Goal: Information Seeking & Learning: Learn about a topic

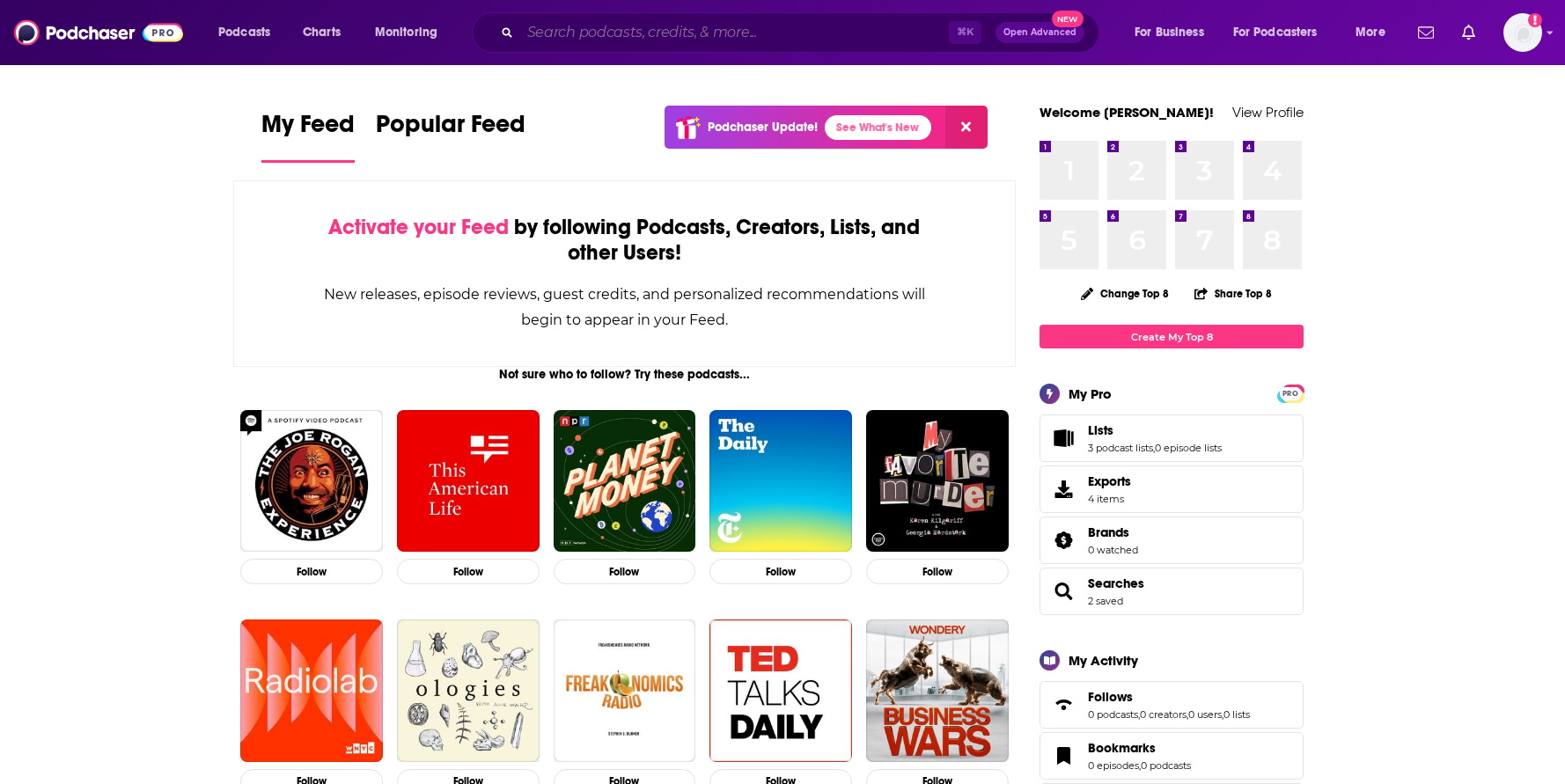
click at [677, 32] on input "Search podcasts, credits, & more..." at bounding box center [734, 32] width 429 height 28
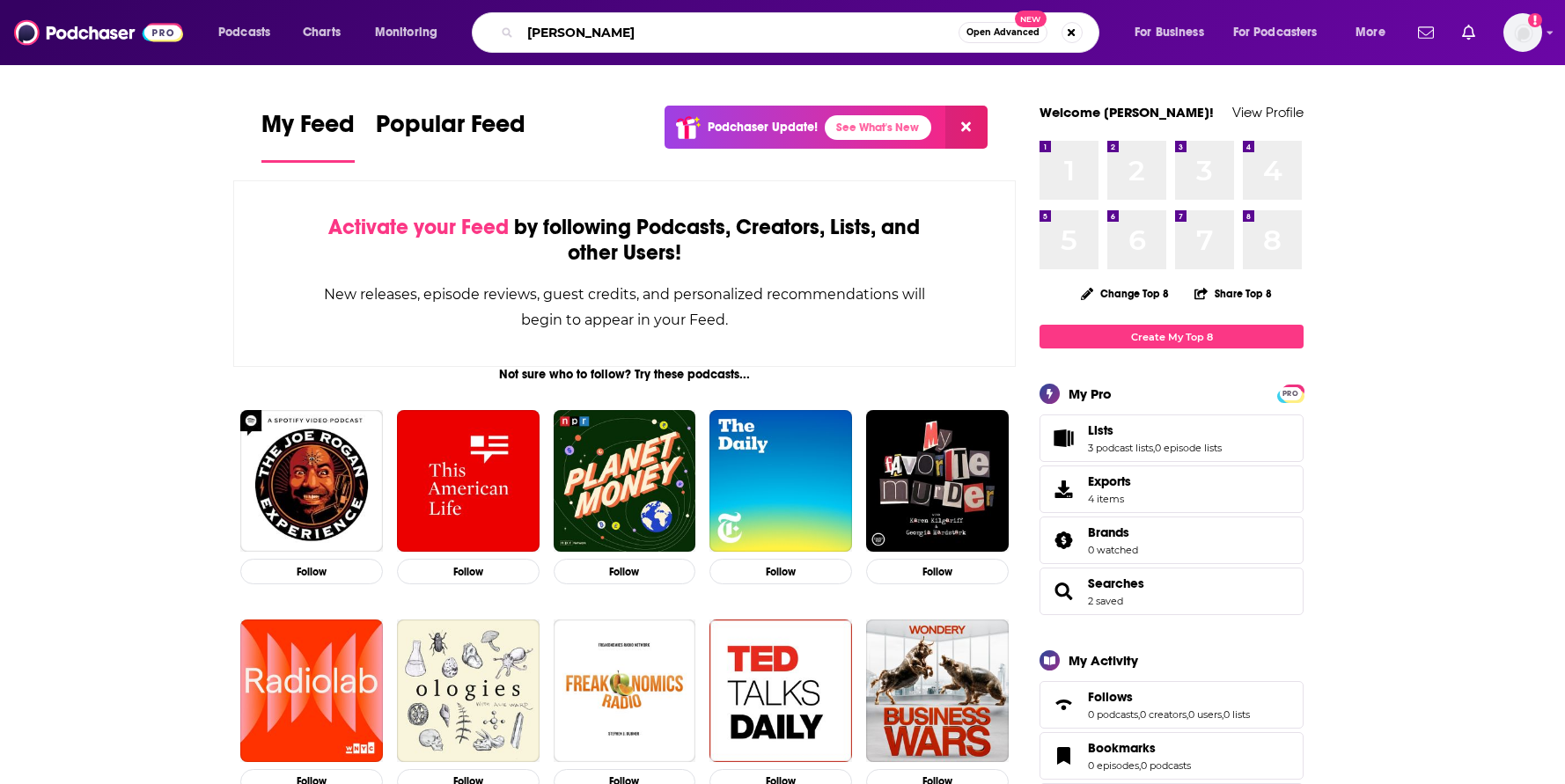
type input "[PERSON_NAME]"
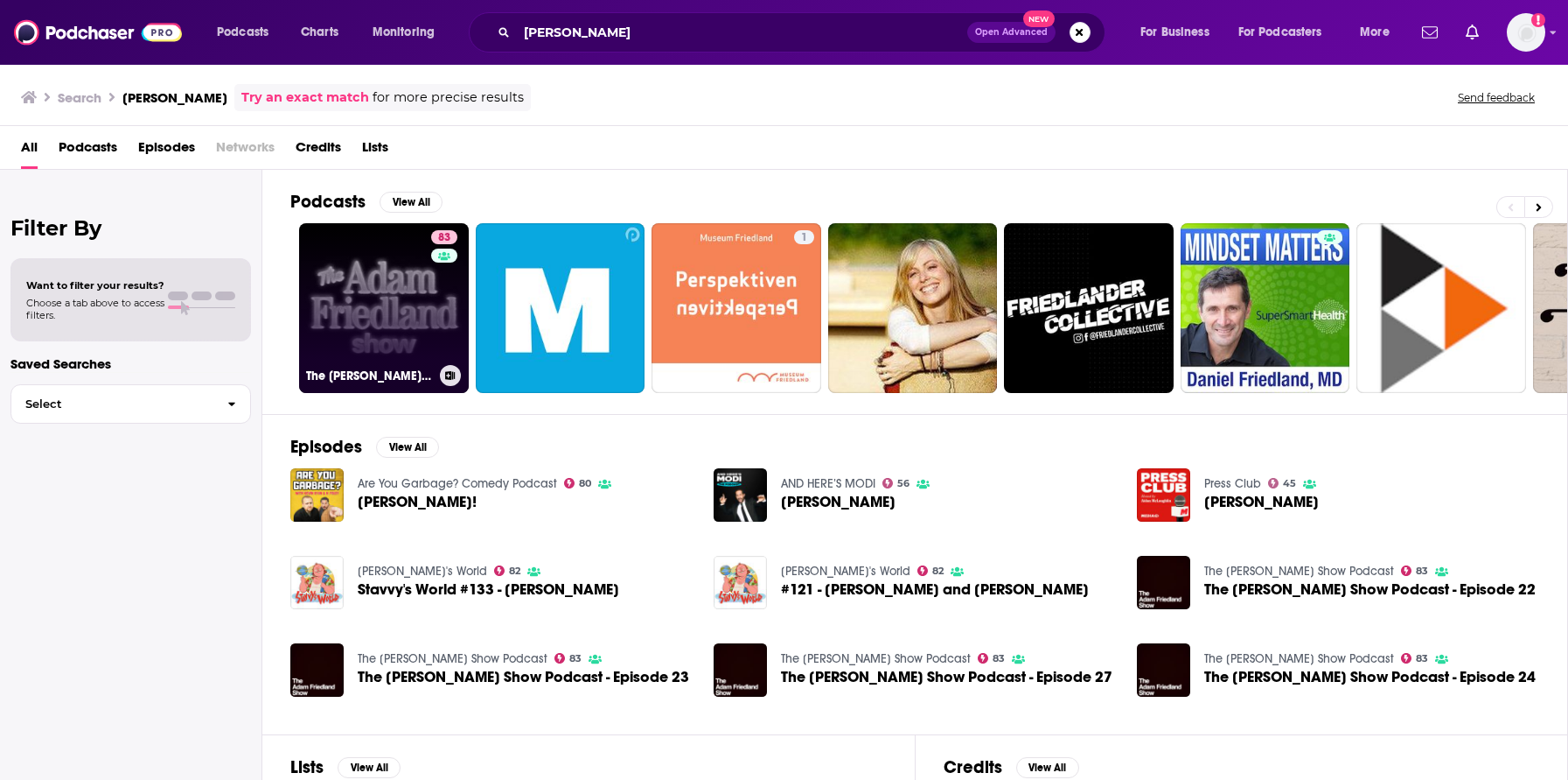
click at [389, 296] on link "83 The [PERSON_NAME] Show Podcast" at bounding box center [384, 308] width 170 height 170
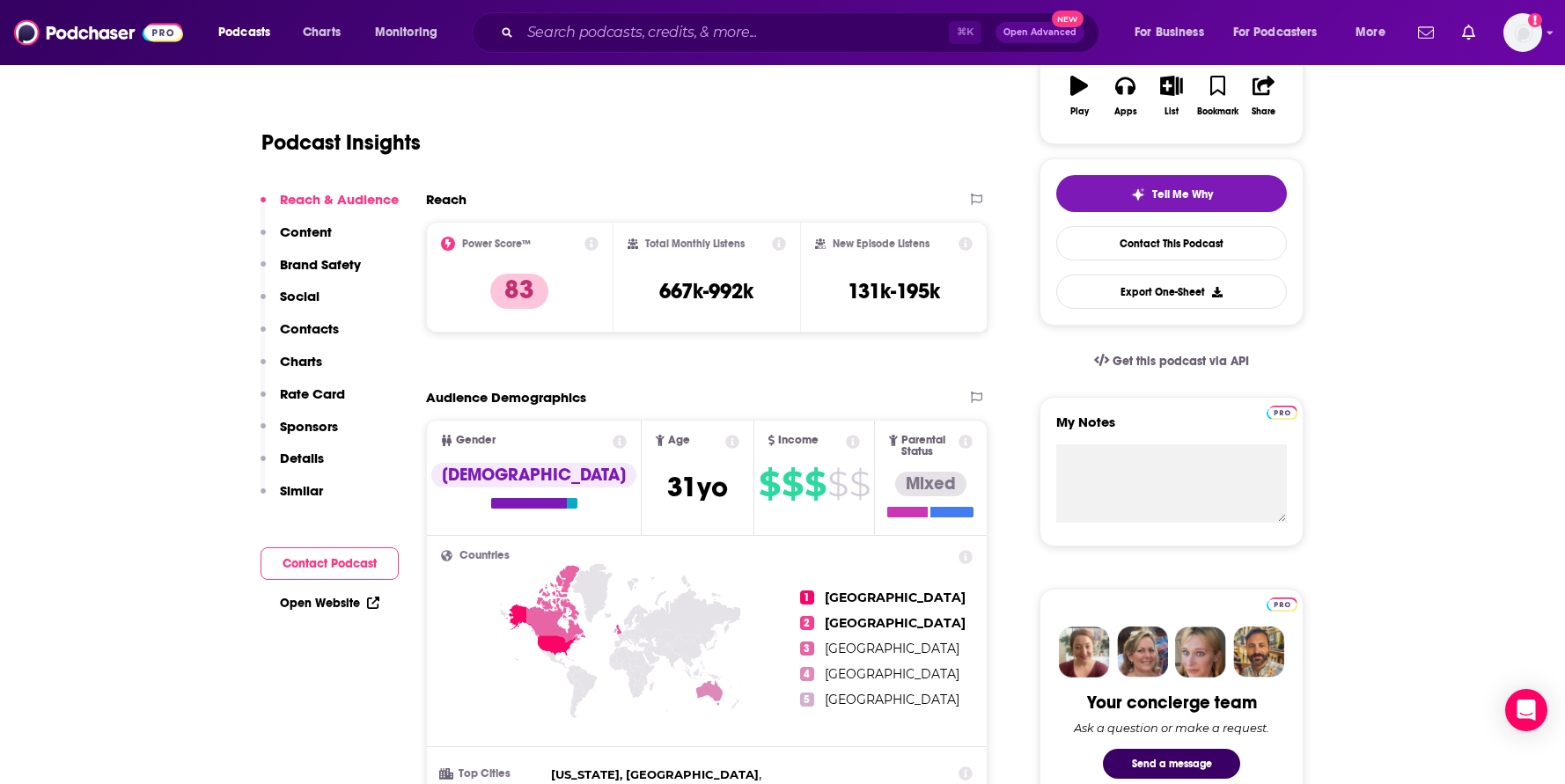
scroll to position [317, 0]
click at [964, 242] on icon at bounding box center [965, 243] width 14 height 14
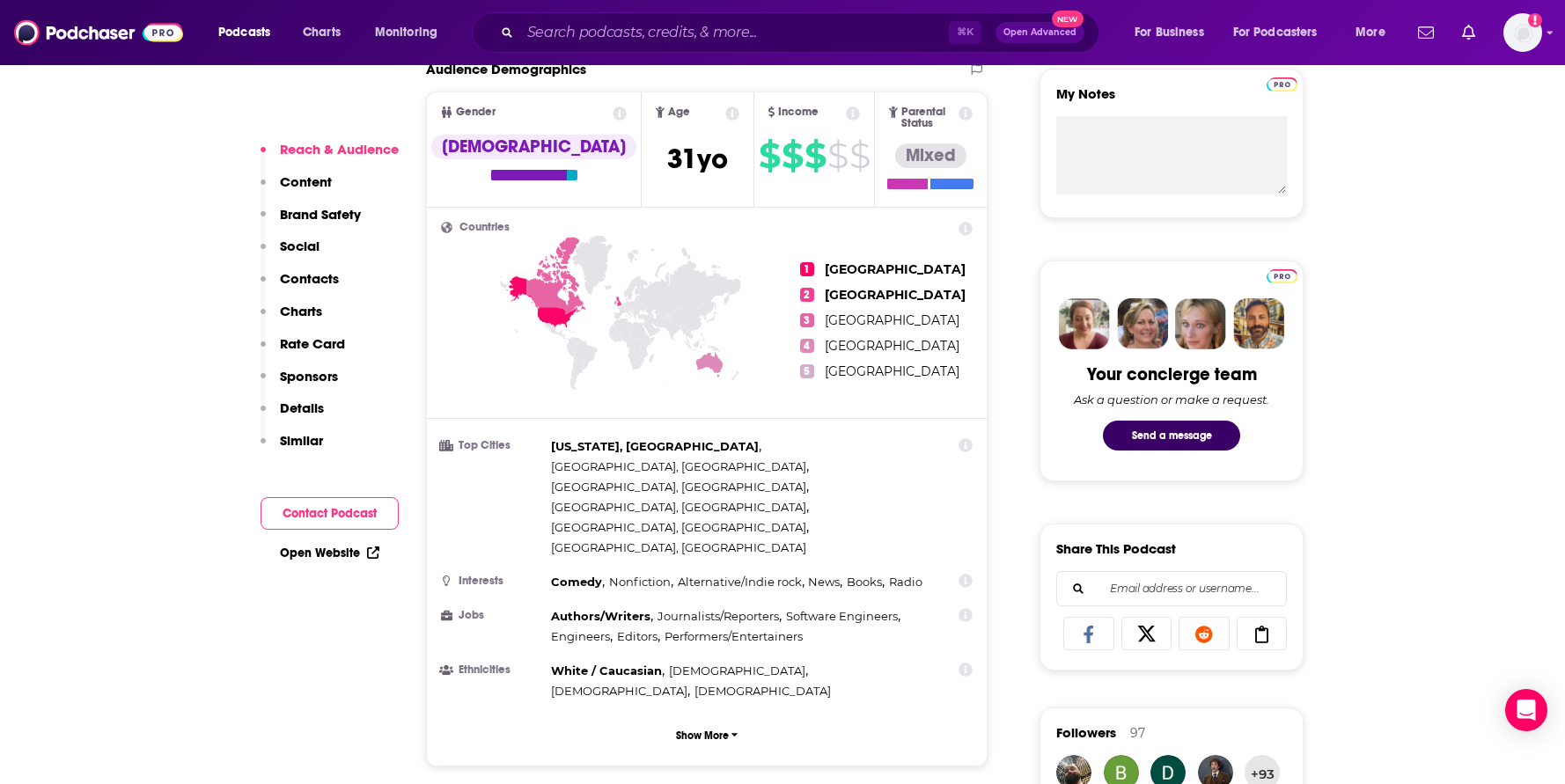
scroll to position [655, 0]
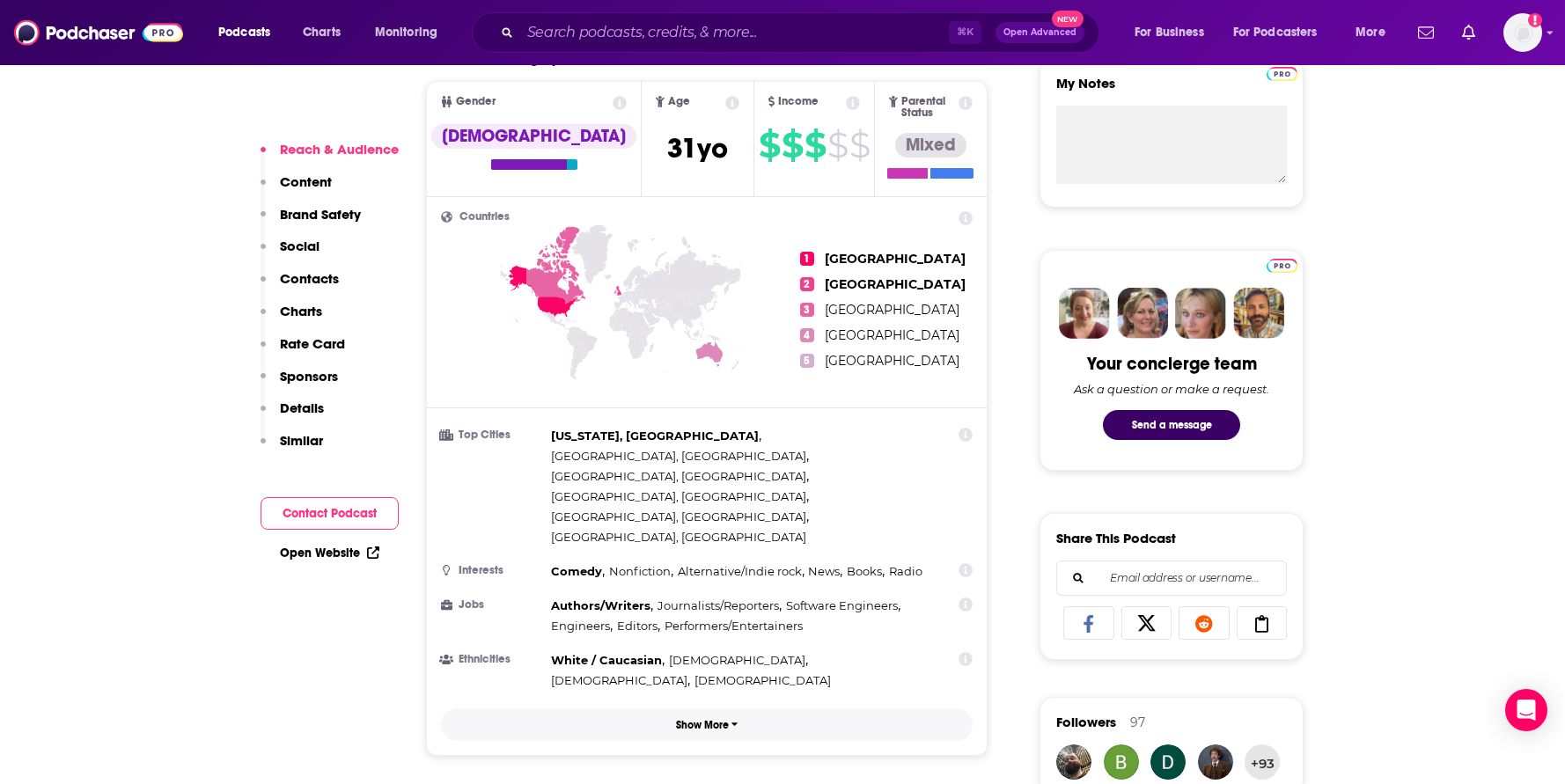
click at [709, 718] on p "Show More" at bounding box center [701, 724] width 53 height 12
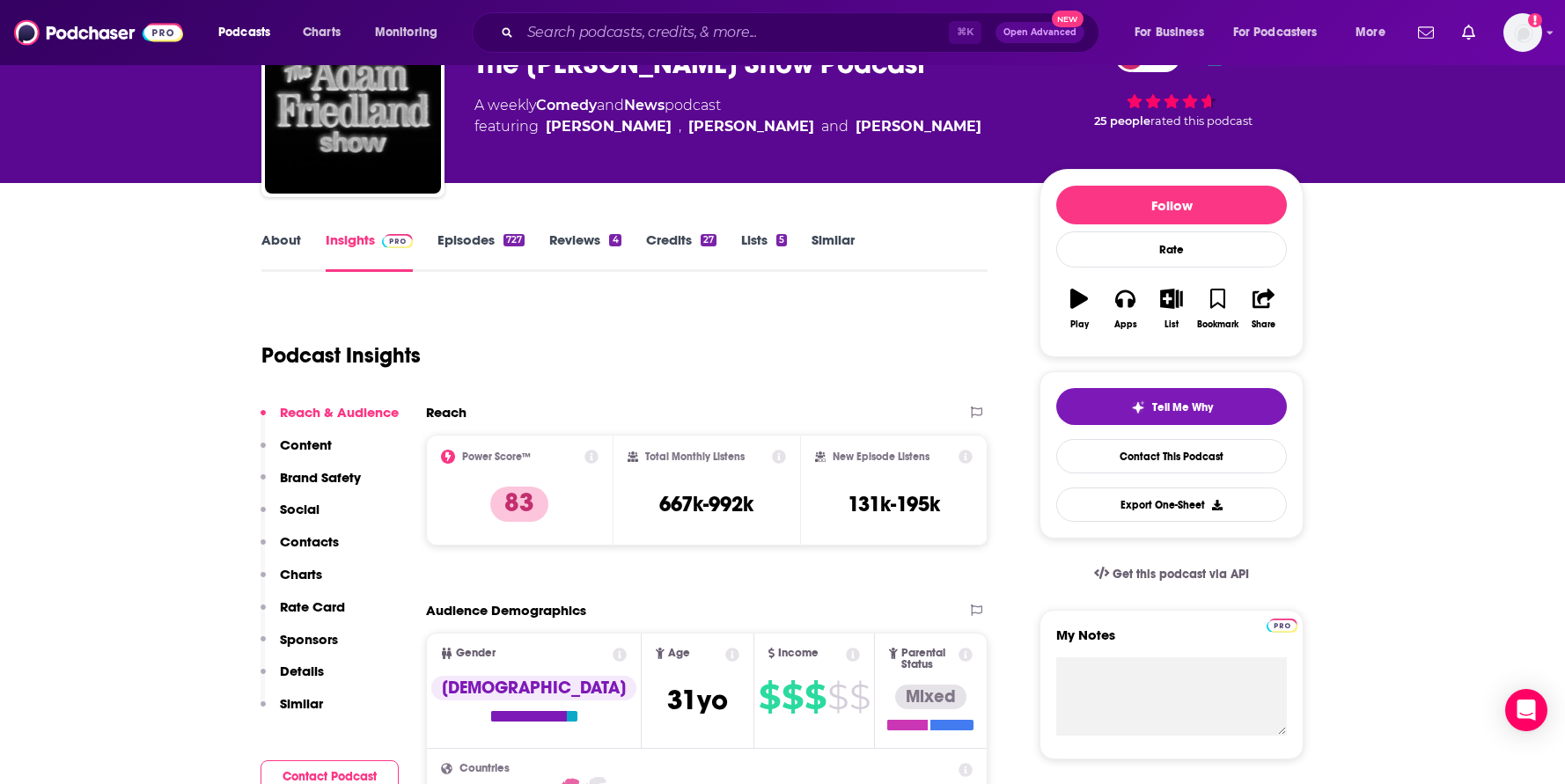
scroll to position [100, 0]
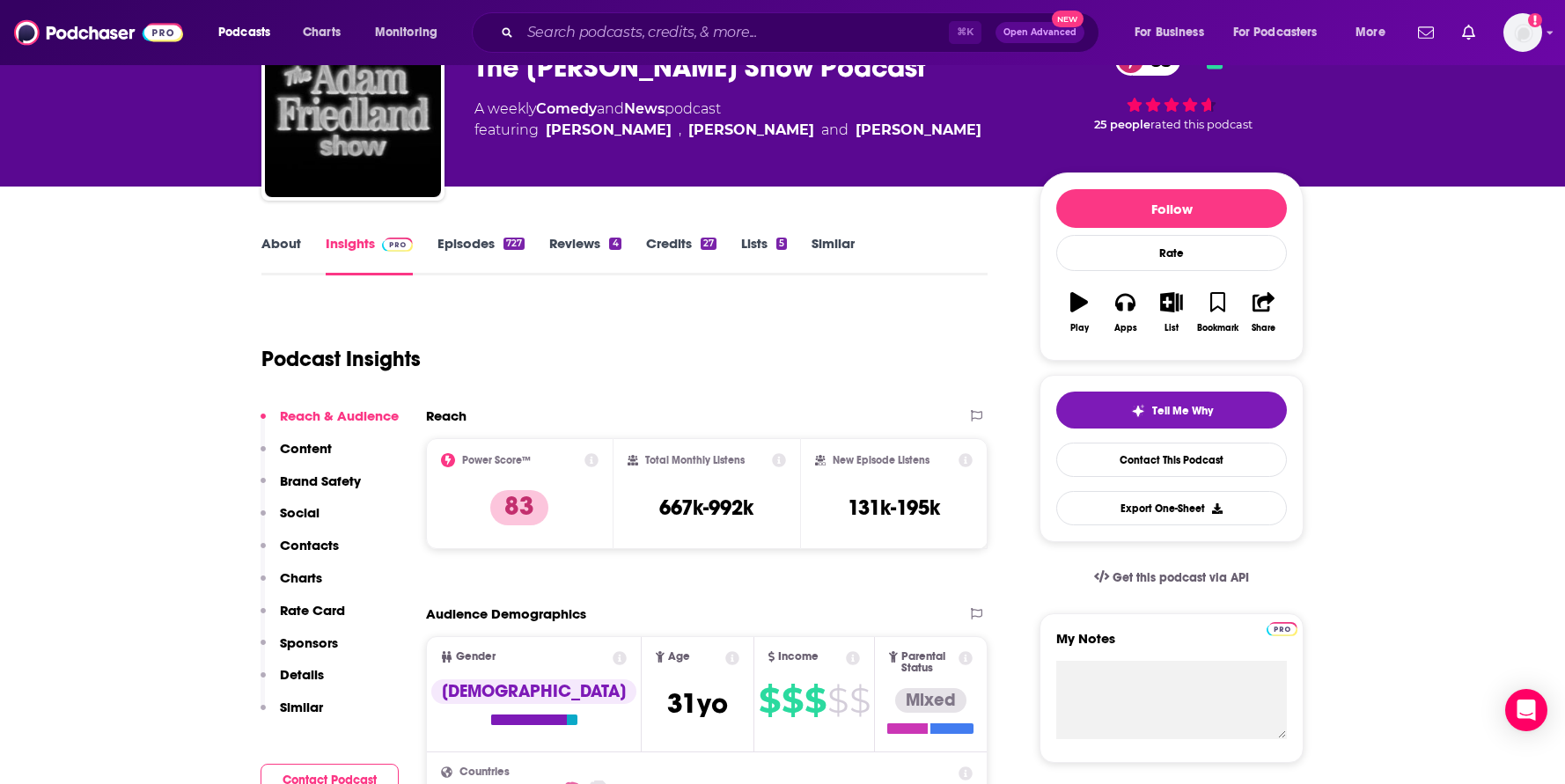
click at [591, 457] on icon at bounding box center [591, 459] width 14 height 14
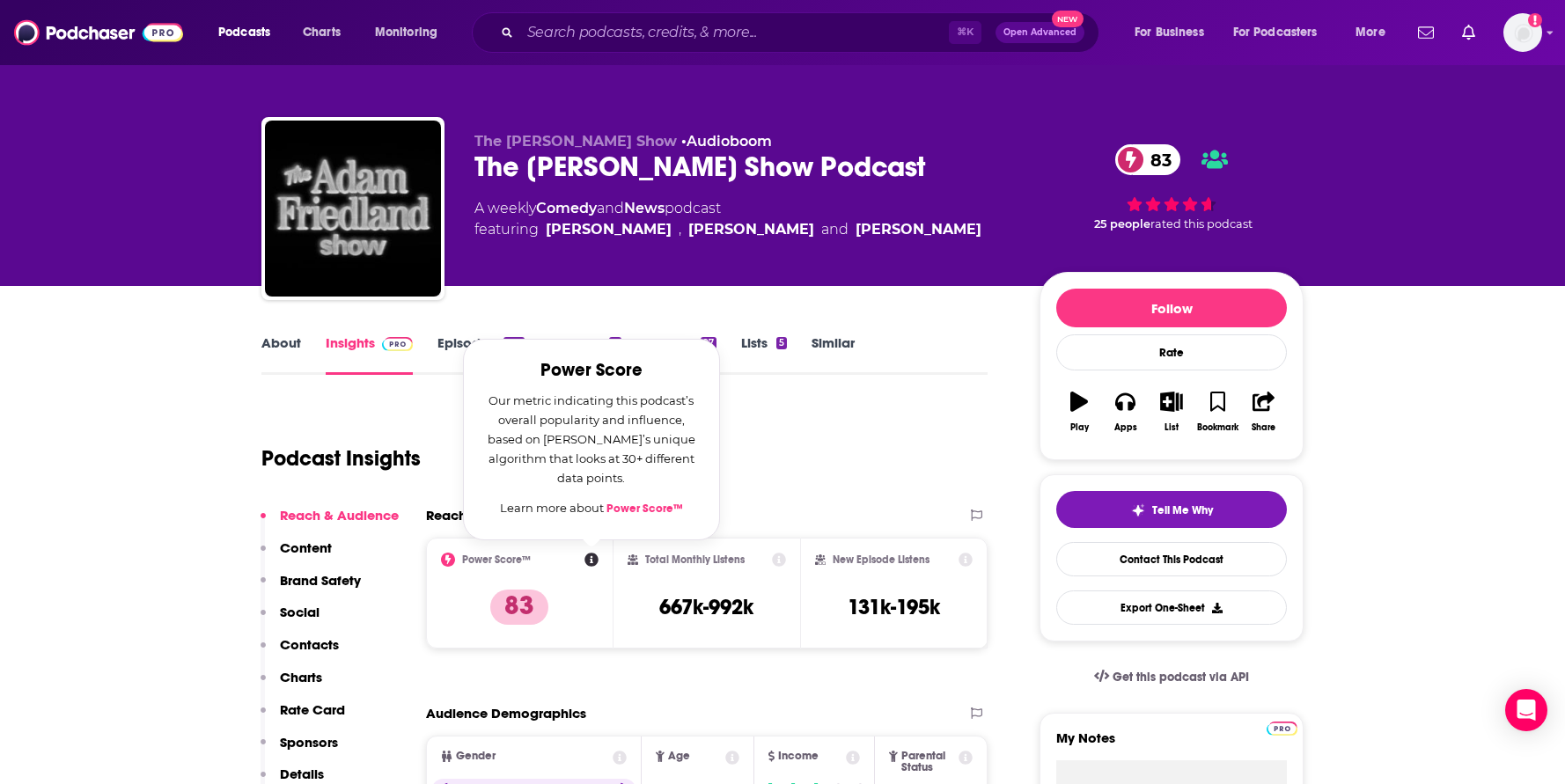
scroll to position [0, 0]
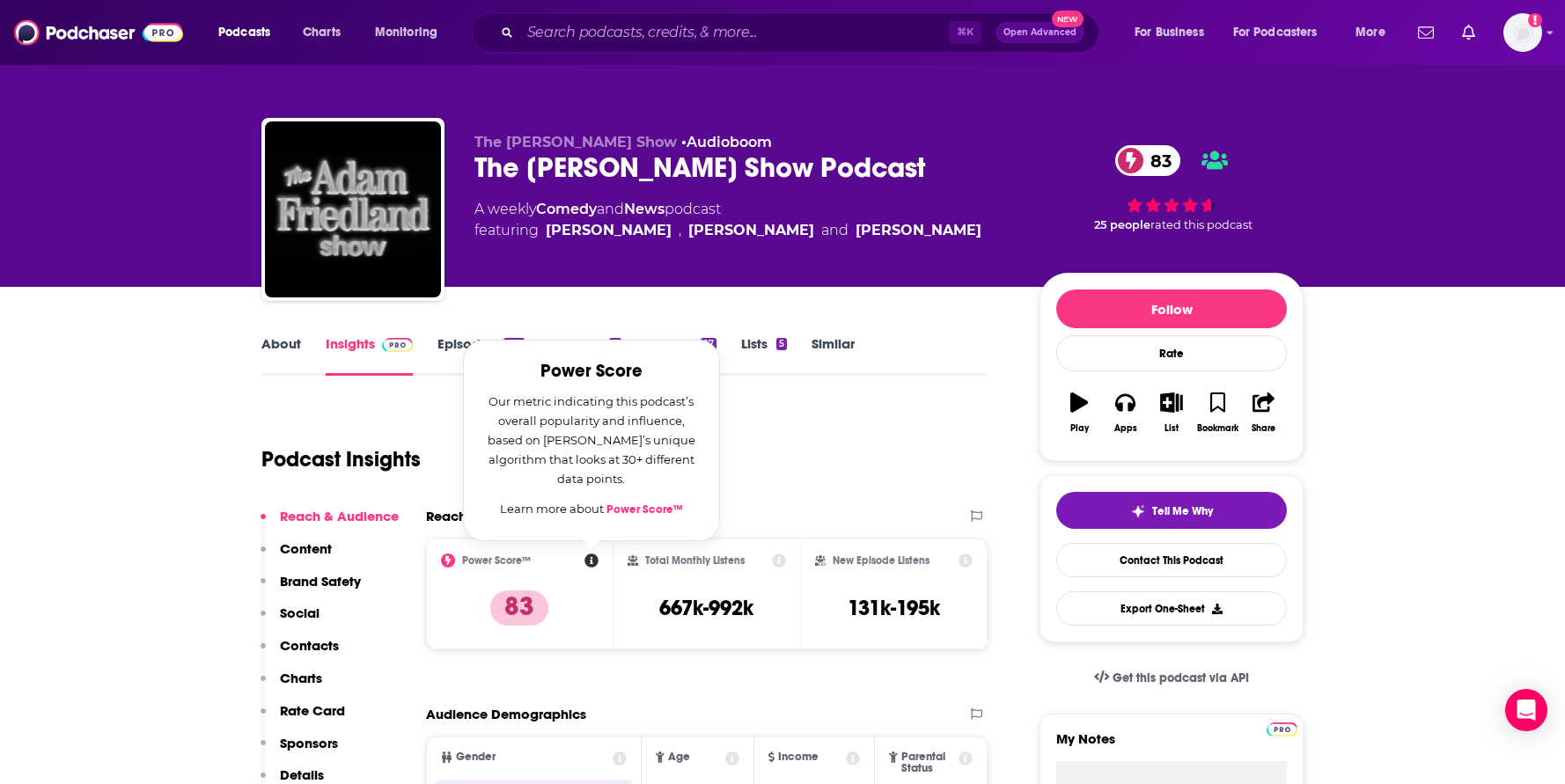
click at [819, 445] on div "Podcast Insights" at bounding box center [617, 449] width 712 height 90
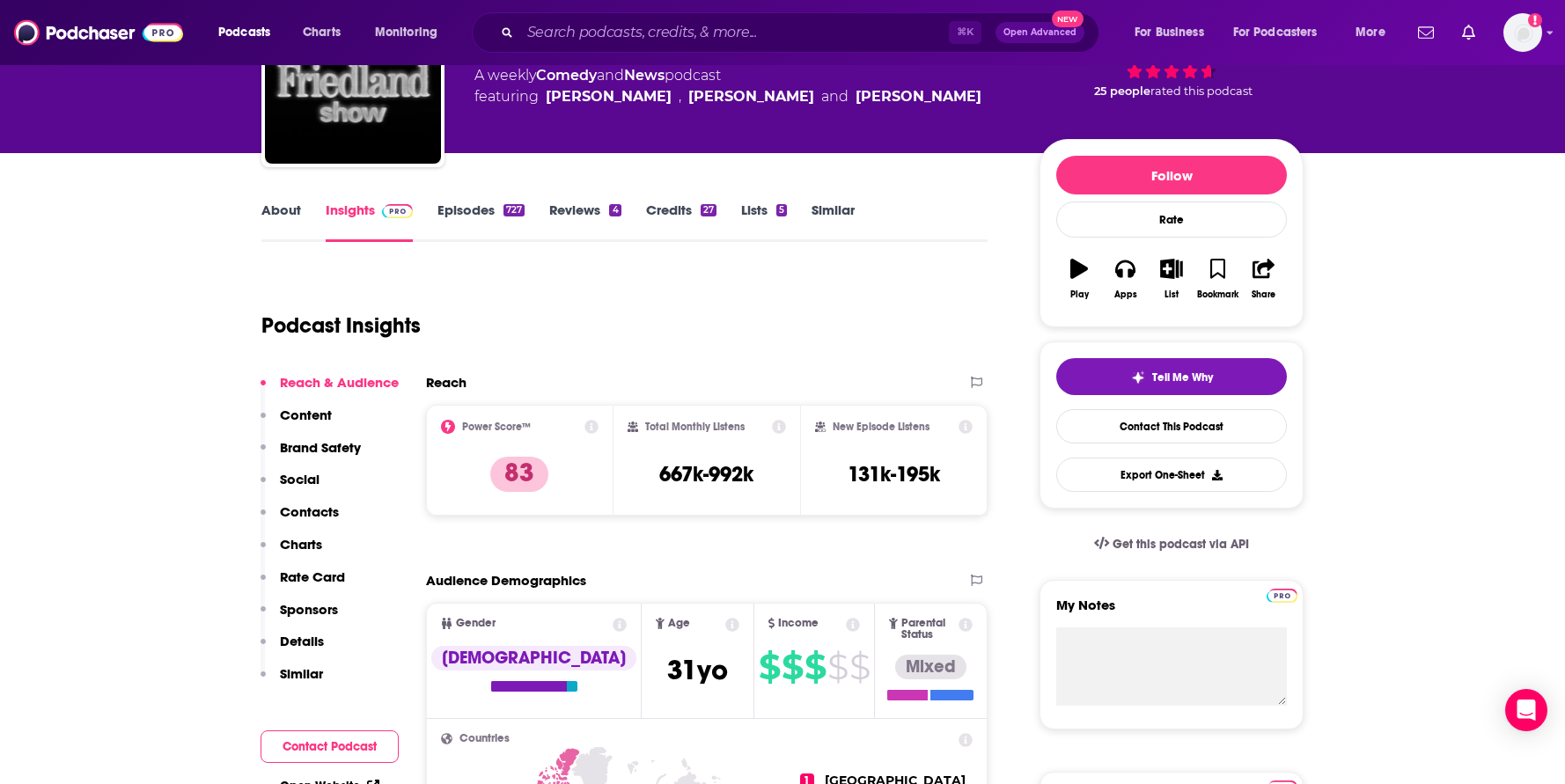
scroll to position [138, 0]
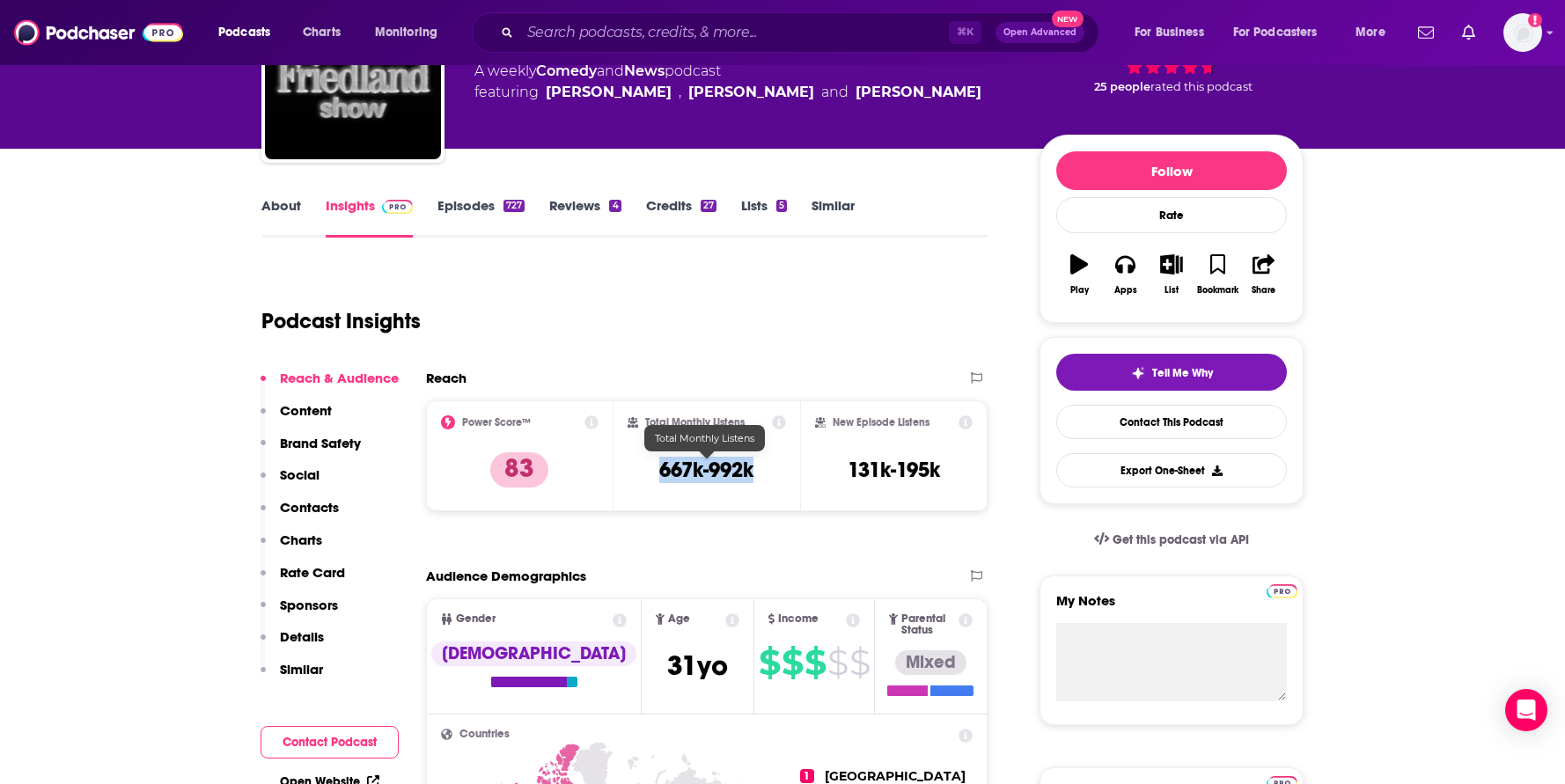
drag, startPoint x: 772, startPoint y: 470, endPoint x: 662, endPoint y: 476, distance: 110.2
click at [662, 476] on div "Total Monthly Listens 667k-992k" at bounding box center [707, 456] width 160 height 81
copy h3 "667k-992k"
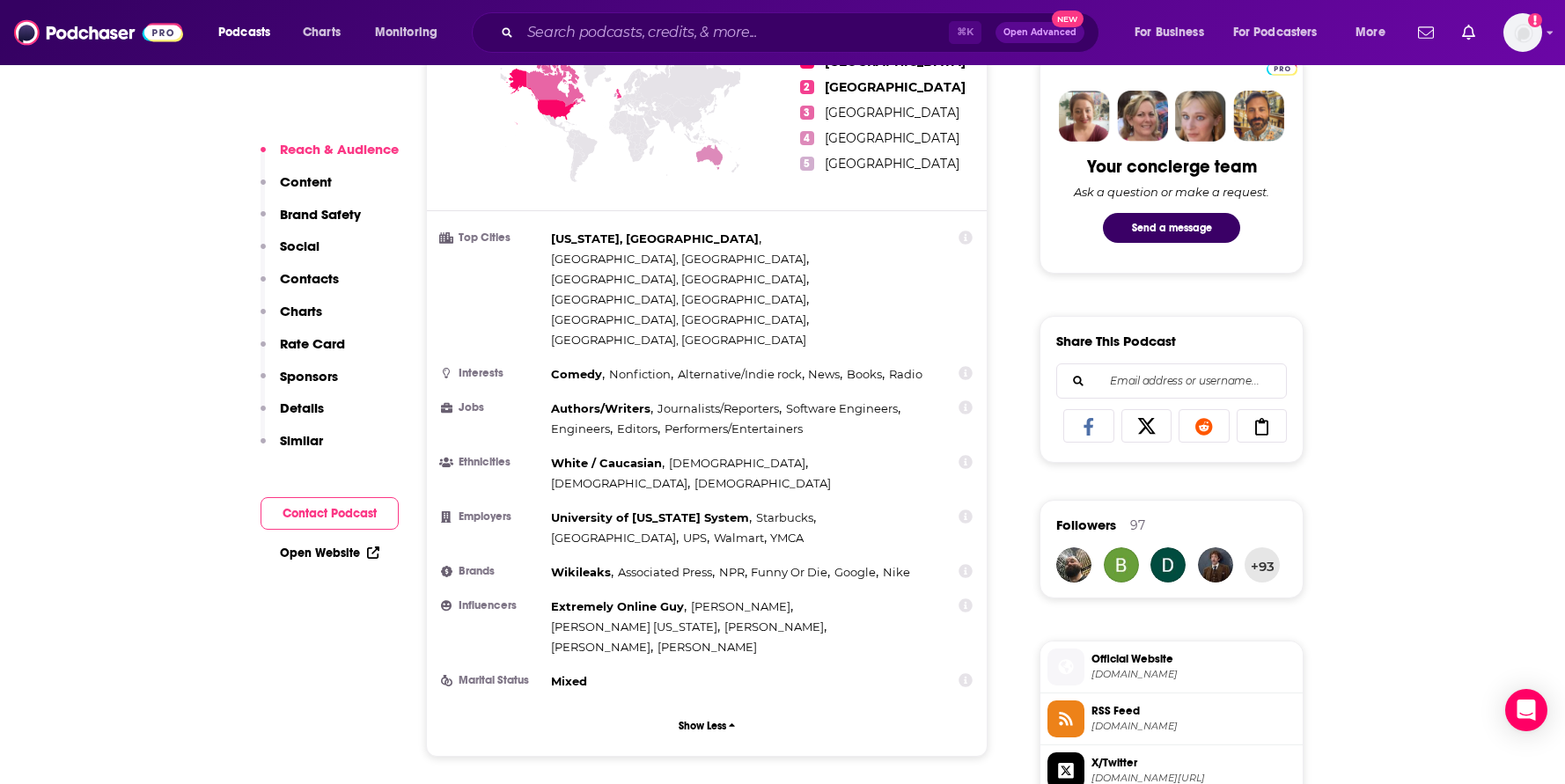
scroll to position [844, 0]
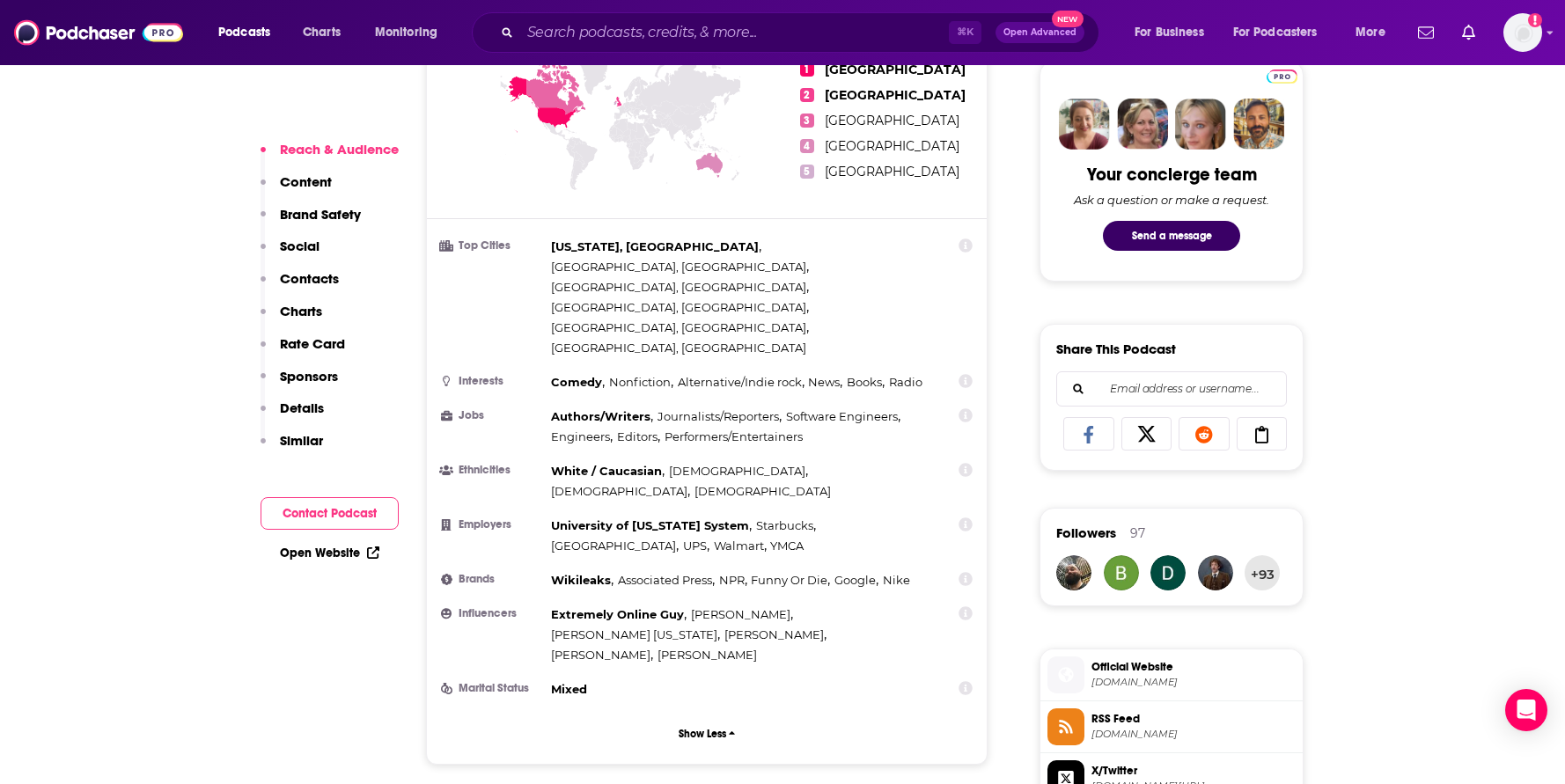
click at [632, 463] on span "White / Caucasian" at bounding box center [607, 470] width 111 height 14
